Goal: Task Accomplishment & Management: Complete application form

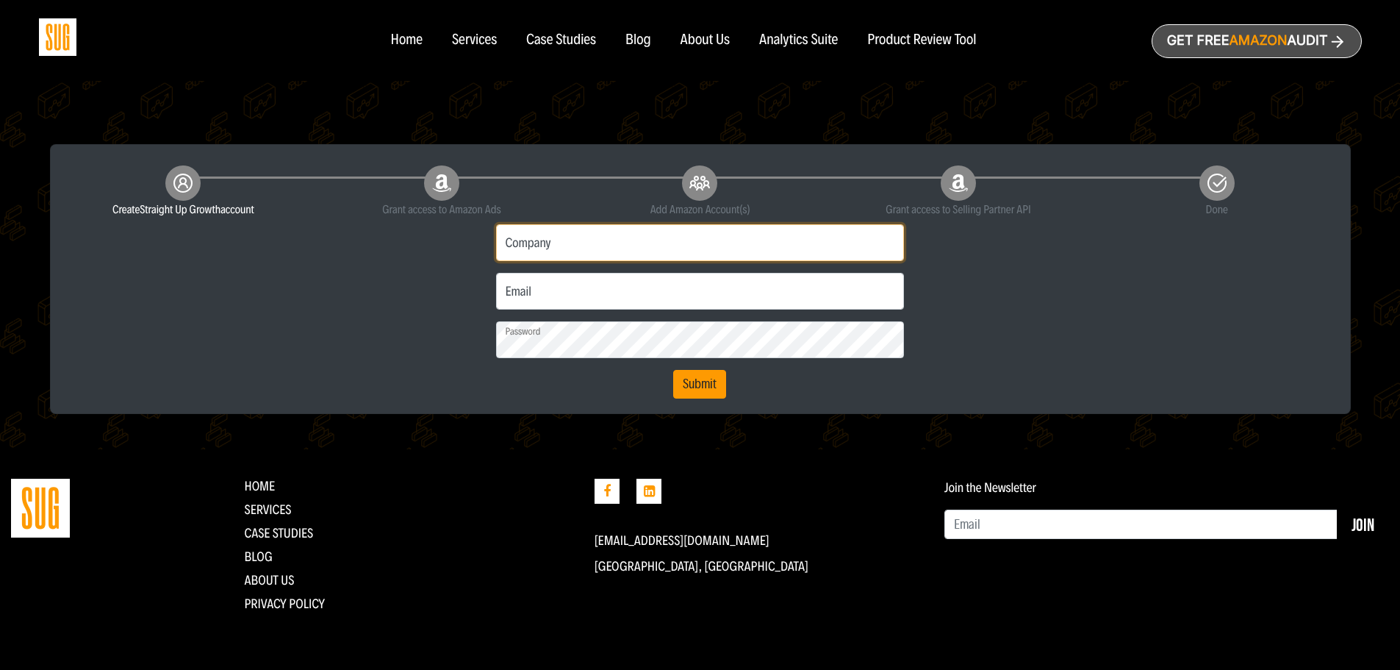
click at [572, 237] on input "Company" at bounding box center [700, 242] width 409 height 37
type input "ABUS"
click at [625, 300] on input "Email" at bounding box center [700, 291] width 409 height 37
type input "kurt.nguyen@us.abus.com"
click at [703, 376] on button "Submit" at bounding box center [699, 384] width 53 height 29
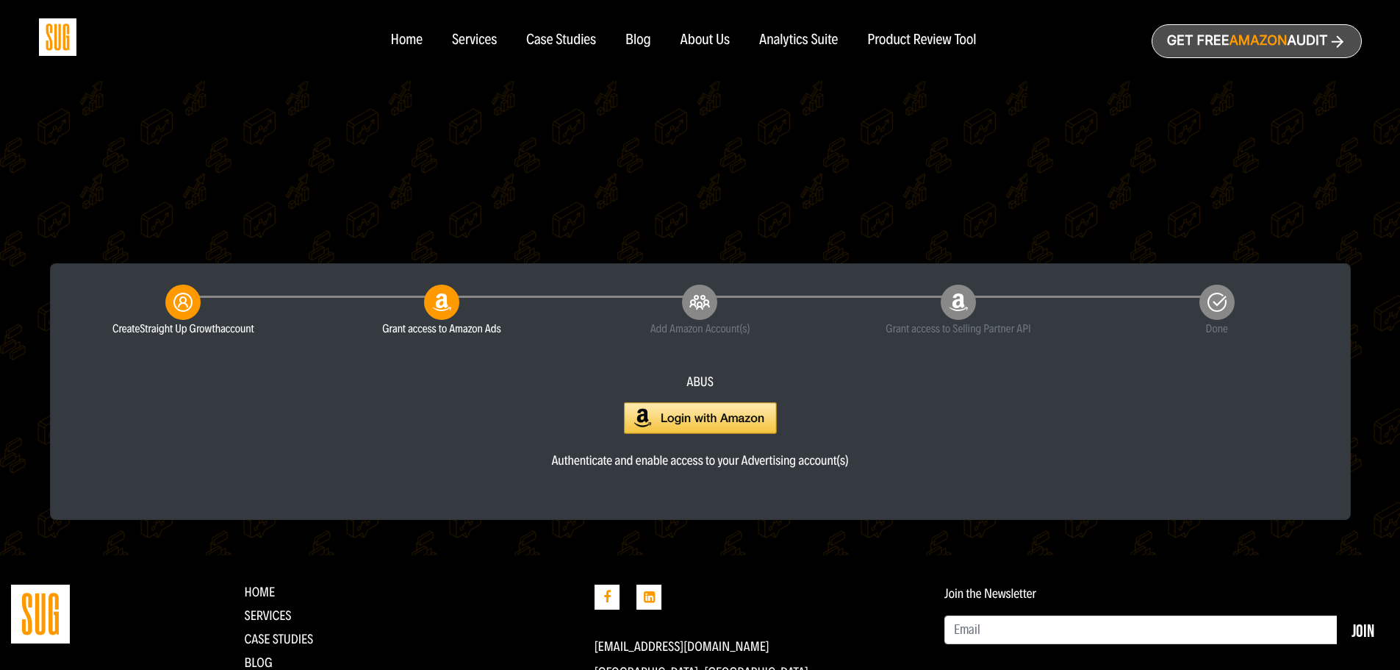
click at [670, 417] on img at bounding box center [700, 418] width 153 height 32
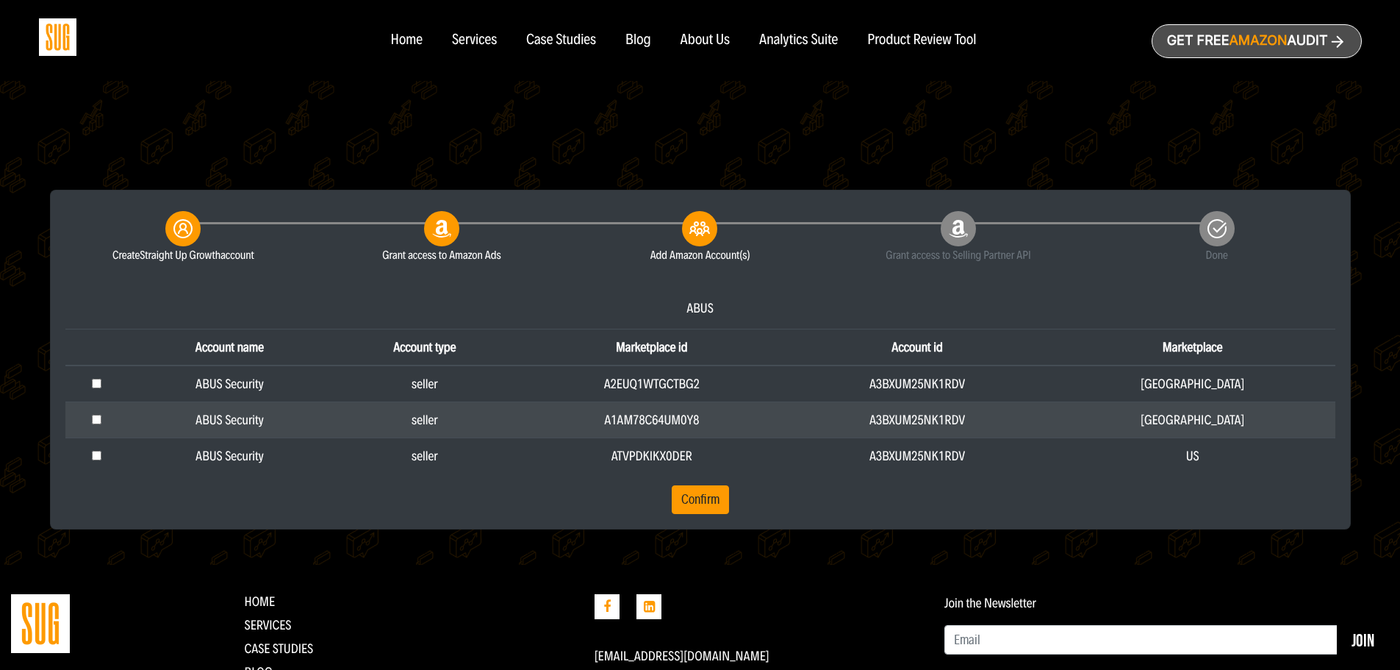
click at [95, 420] on input "checkbox" at bounding box center [97, 420] width 10 height 10
checkbox input "false"
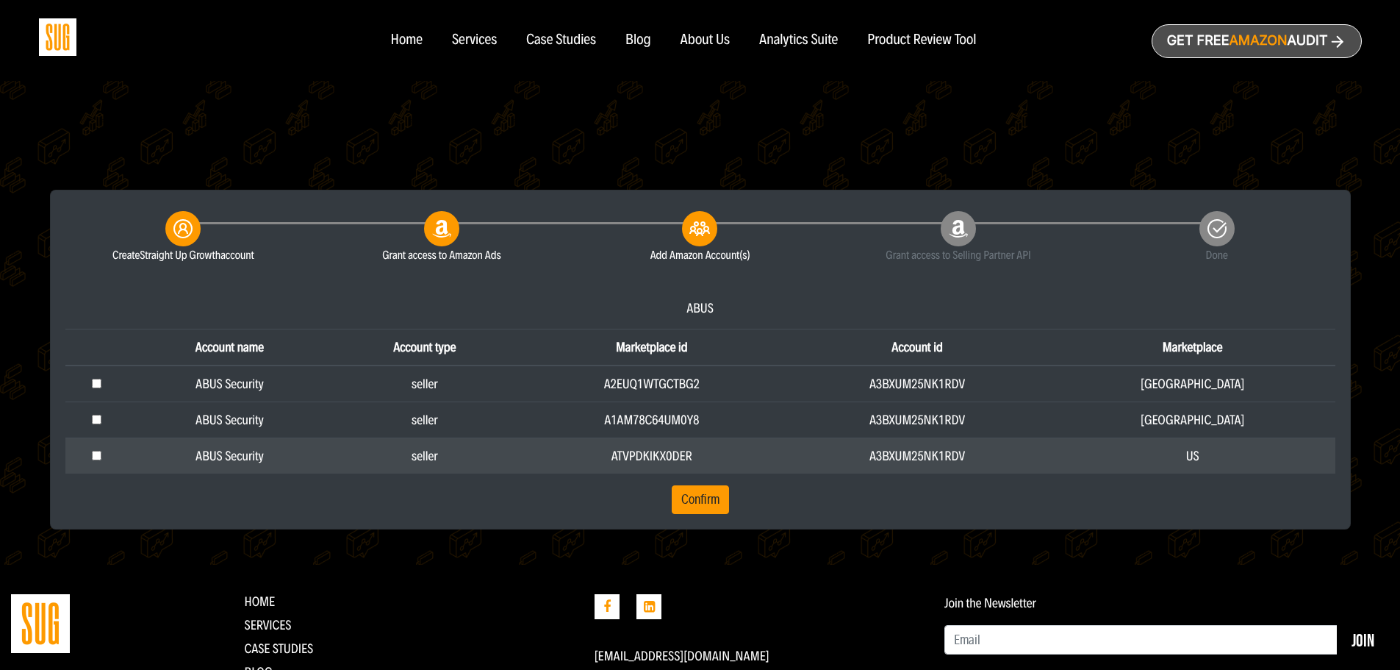
click at [100, 454] on input "checkbox" at bounding box center [97, 456] width 10 height 10
checkbox input "true"
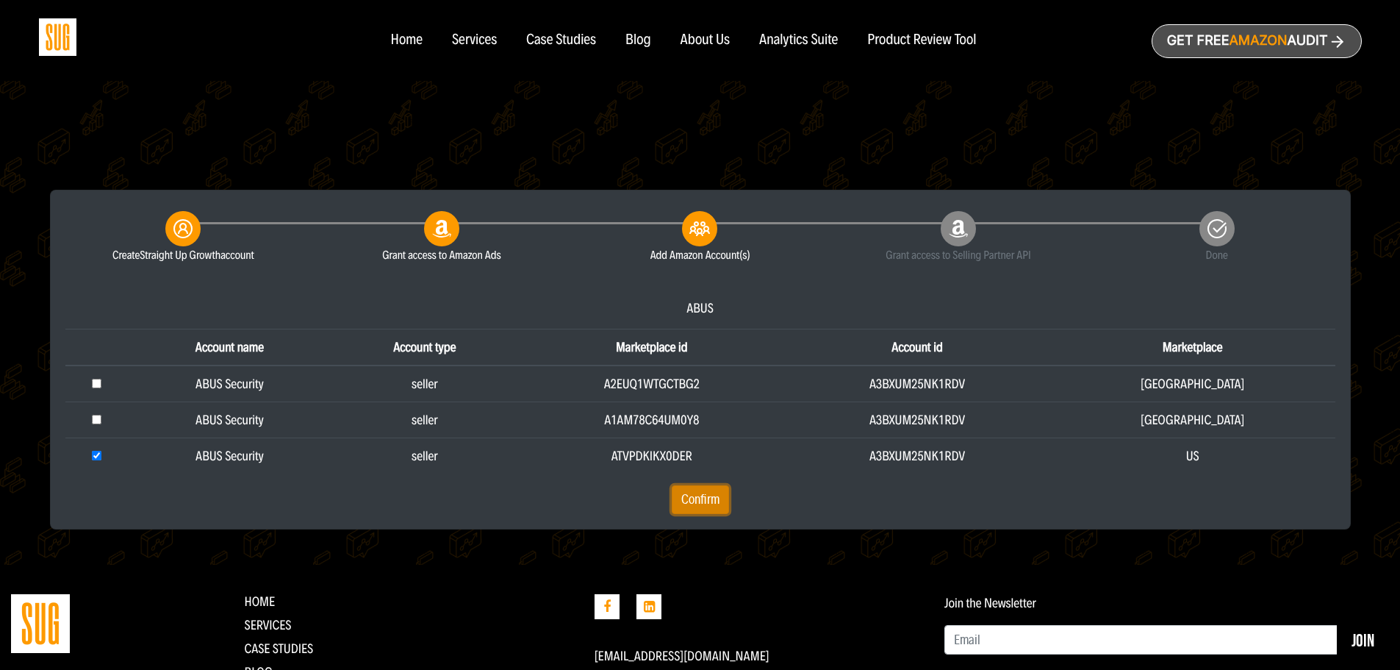
click at [693, 503] on button "Confirm" at bounding box center [700, 499] width 57 height 29
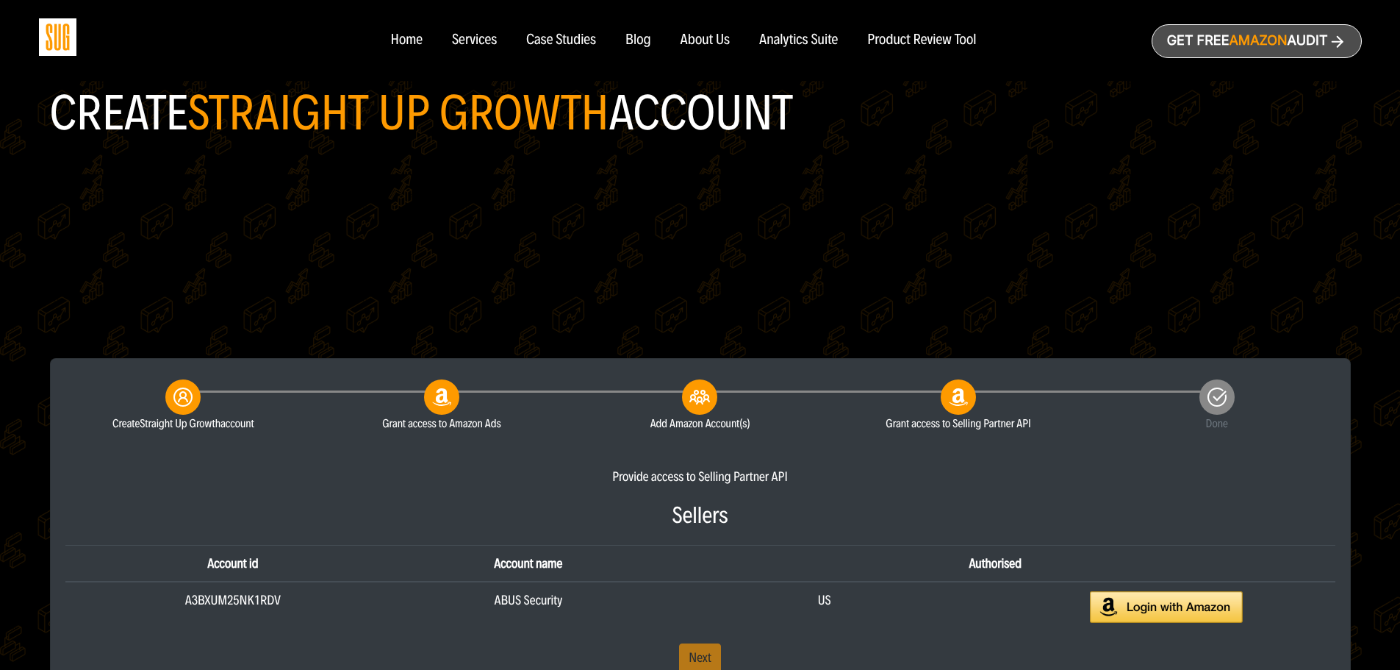
scroll to position [367, 0]
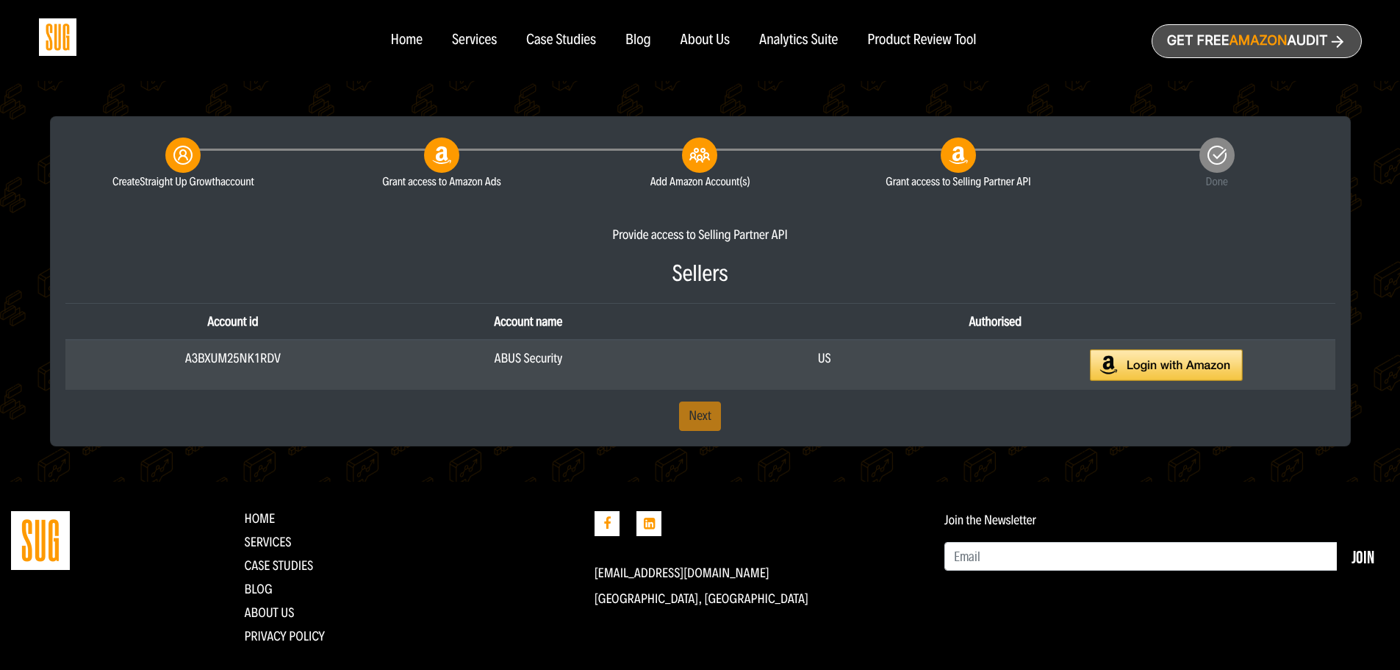
click at [1175, 372] on img at bounding box center [1166, 365] width 153 height 32
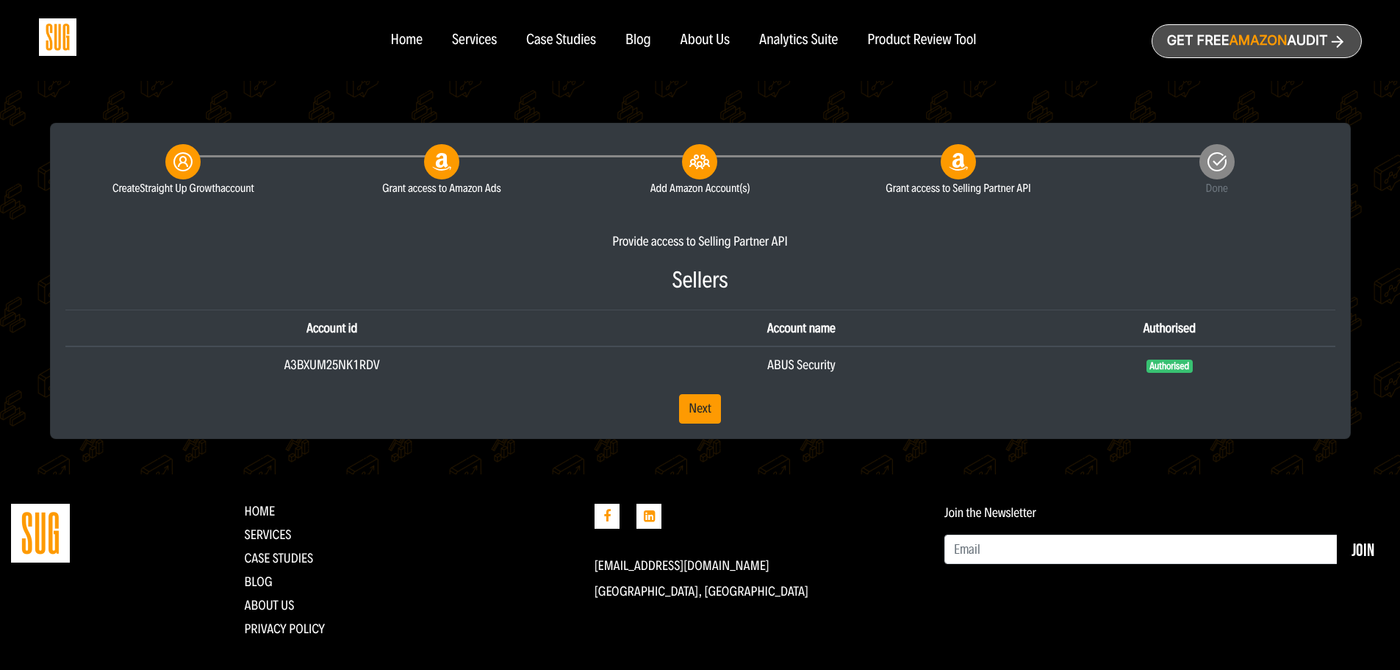
scroll to position [386, 0]
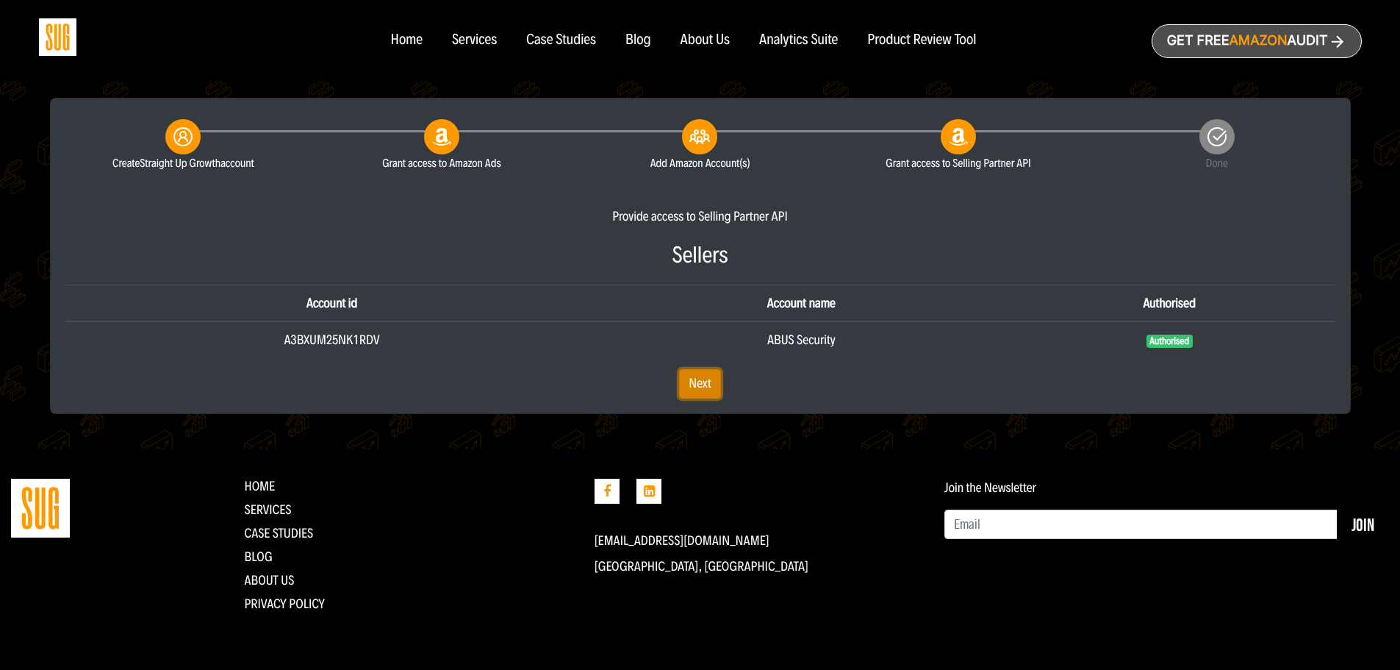
click at [698, 385] on link "Next" at bounding box center [700, 383] width 42 height 29
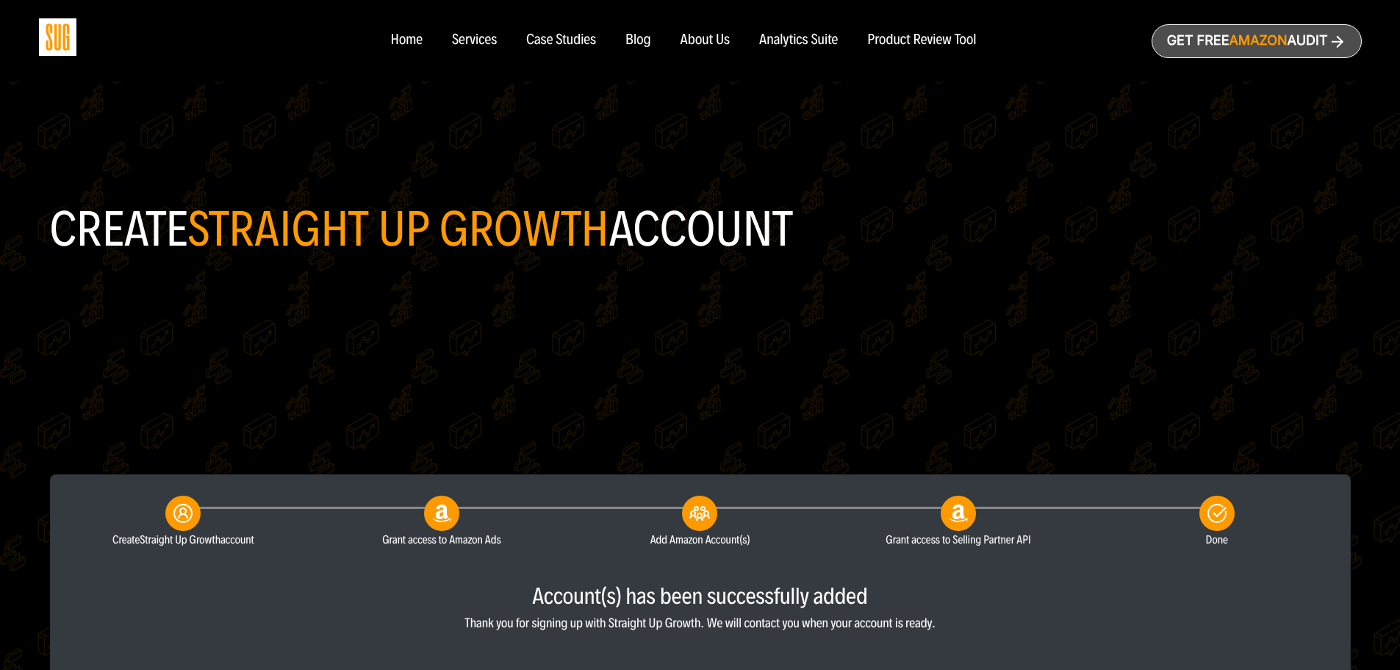
scroll to position [278, 0]
